Goal: Task Accomplishment & Management: Use online tool/utility

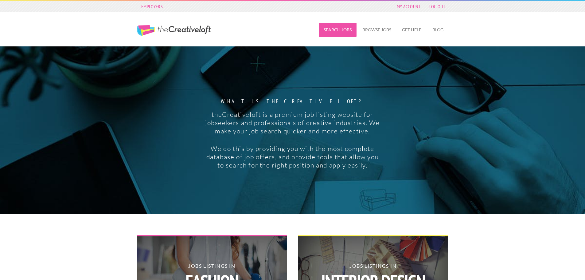
click at [346, 30] on link "Search Jobs" at bounding box center [338, 30] width 38 height 14
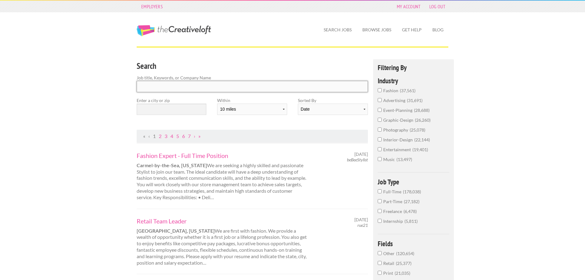
click at [331, 87] on input "Search" at bounding box center [252, 86] width 231 height 11
click at [176, 112] on input "text" at bounding box center [172, 108] width 70 height 11
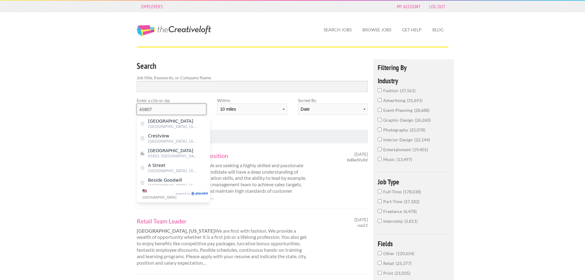
type input "65807"
click at [180, 88] on input "Search" at bounding box center [252, 86] width 231 height 11
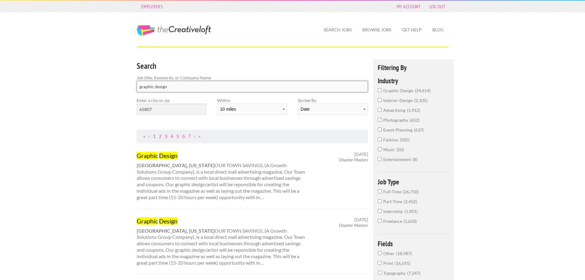
type input "graphic design"
click button "submit" at bounding box center [0, 0] width 0 height 0
click at [180, 88] on input "graphic design" at bounding box center [252, 86] width 231 height 11
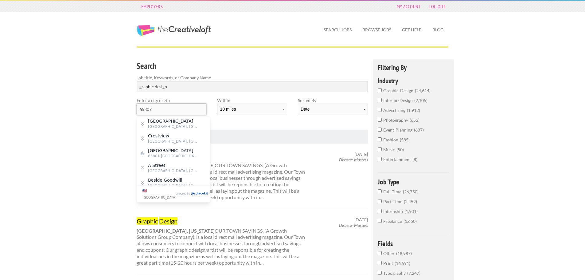
click at [164, 107] on input "65807" at bounding box center [172, 108] width 70 height 11
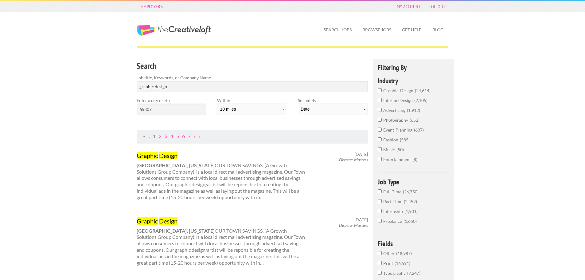
click at [174, 116] on div "Enter a city or zip 65807" at bounding box center [171, 108] width 80 height 23
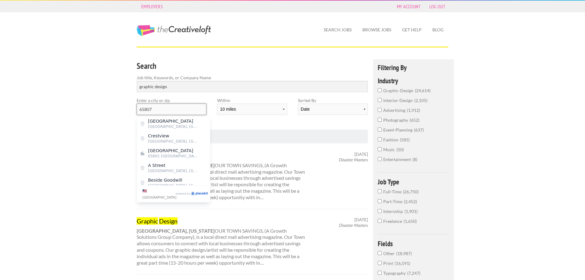
click at [174, 111] on input "65807" at bounding box center [172, 108] width 70 height 11
click at [168, 157] on span "65801 United States of America" at bounding box center [173, 156] width 50 height 6
type input "Springfield"
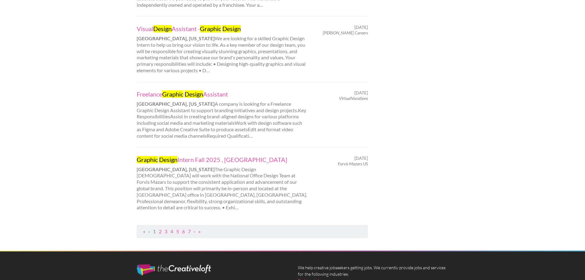
scroll to position [614, 0]
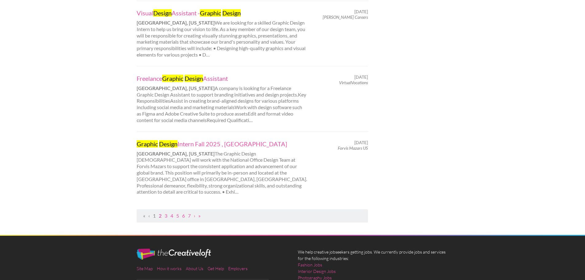
click at [161, 212] on link "2" at bounding box center [160, 215] width 3 height 6
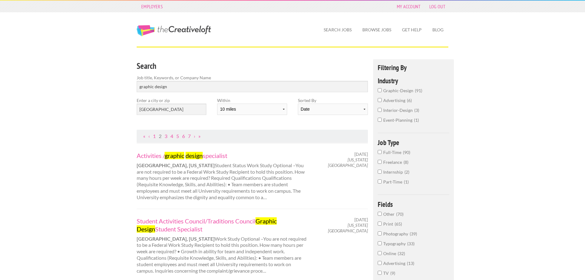
click at [403, 152] on span "90" at bounding box center [406, 151] width 7 height 5
click at [382, 152] on input "Full-Time 90" at bounding box center [380, 152] width 4 height 4
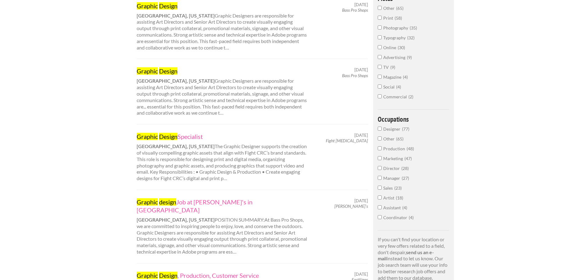
scroll to position [246, 0]
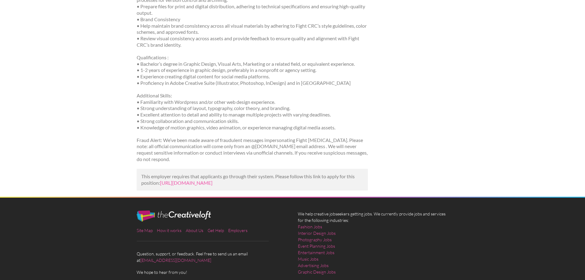
scroll to position [385, 0]
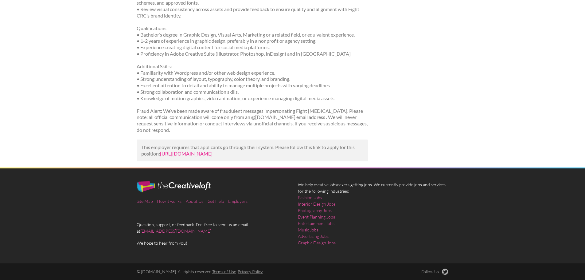
click at [201, 151] on link "https://jooble.org/jdp/7725481826749945894?utm_campaign=google_jobs_apply&utm_s…" at bounding box center [186, 153] width 52 height 6
